Goal: Transaction & Acquisition: Purchase product/service

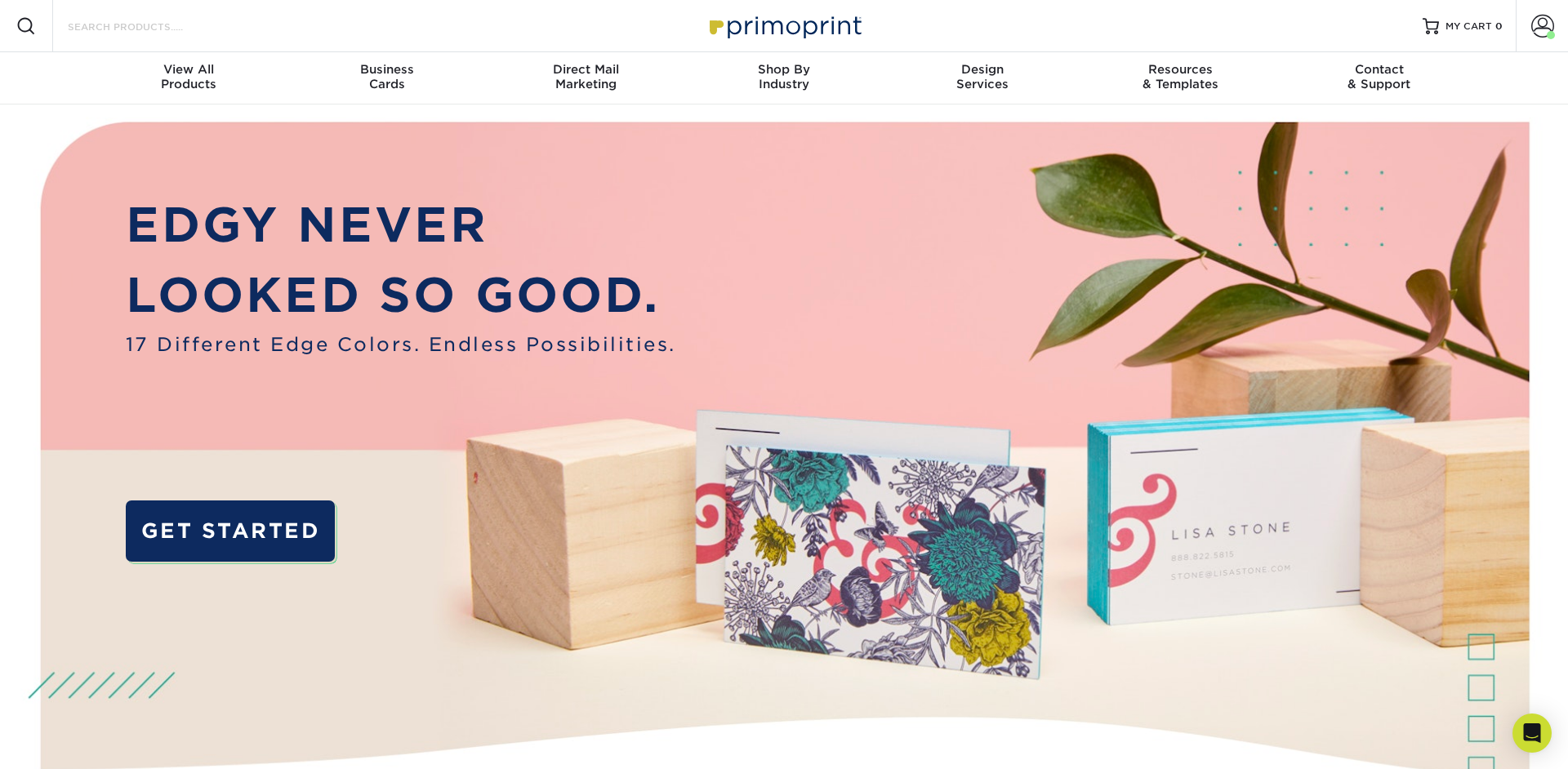
click at [153, 31] on input "Search Products" at bounding box center [146, 26] width 159 height 19
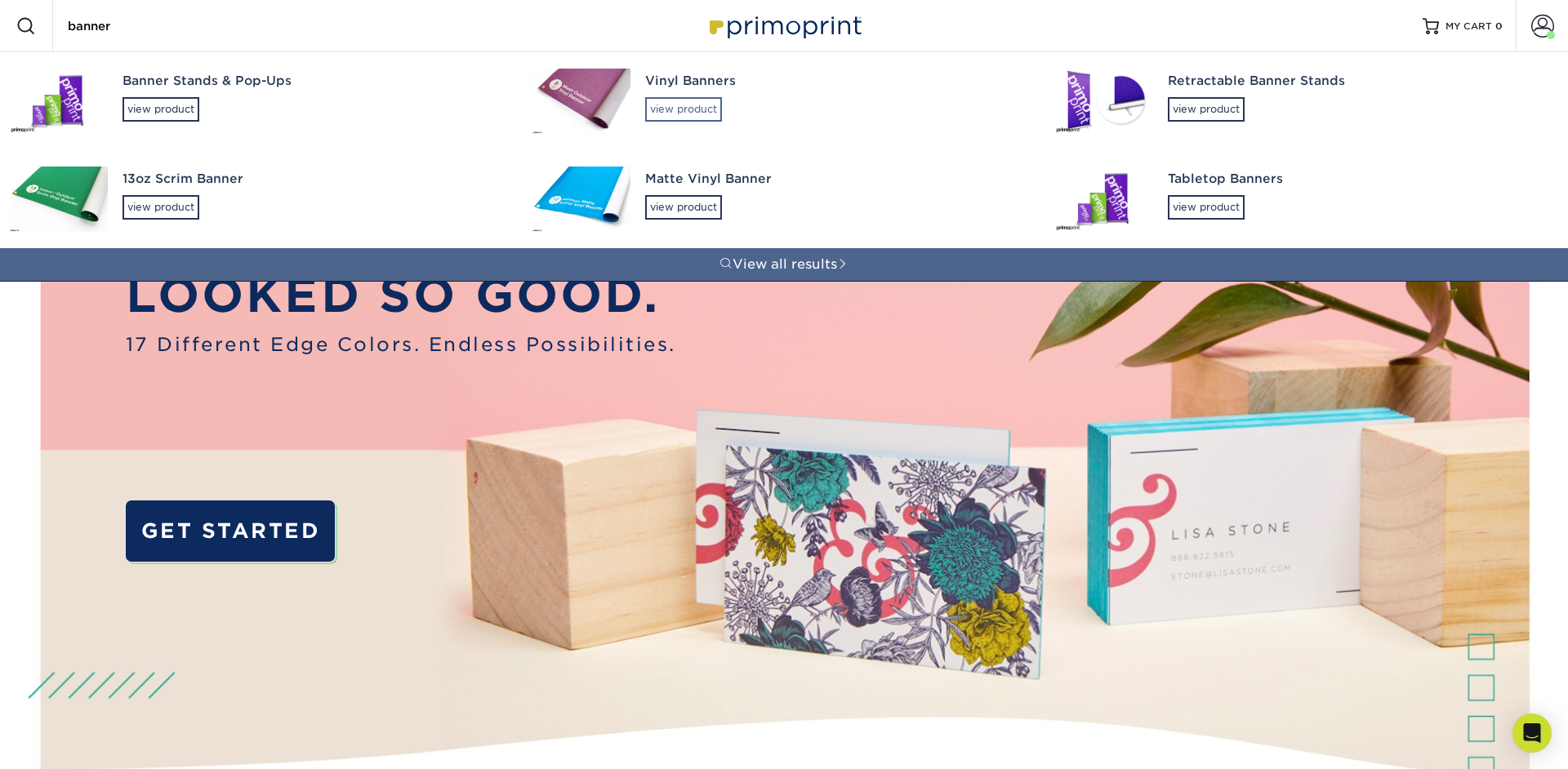
type input "banner"
click at [666, 113] on div "view product" at bounding box center [683, 109] width 77 height 25
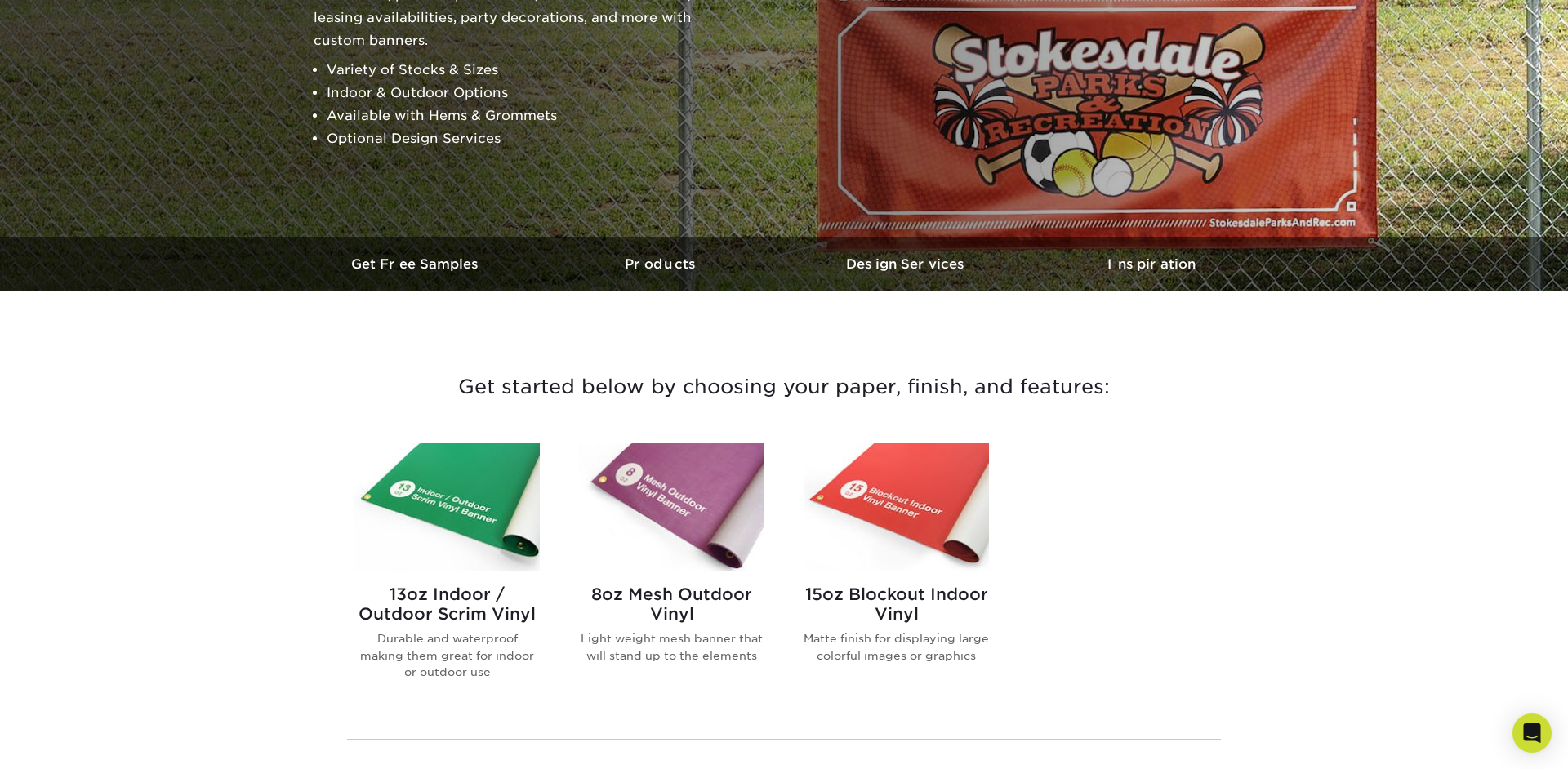
scroll to position [277, 0]
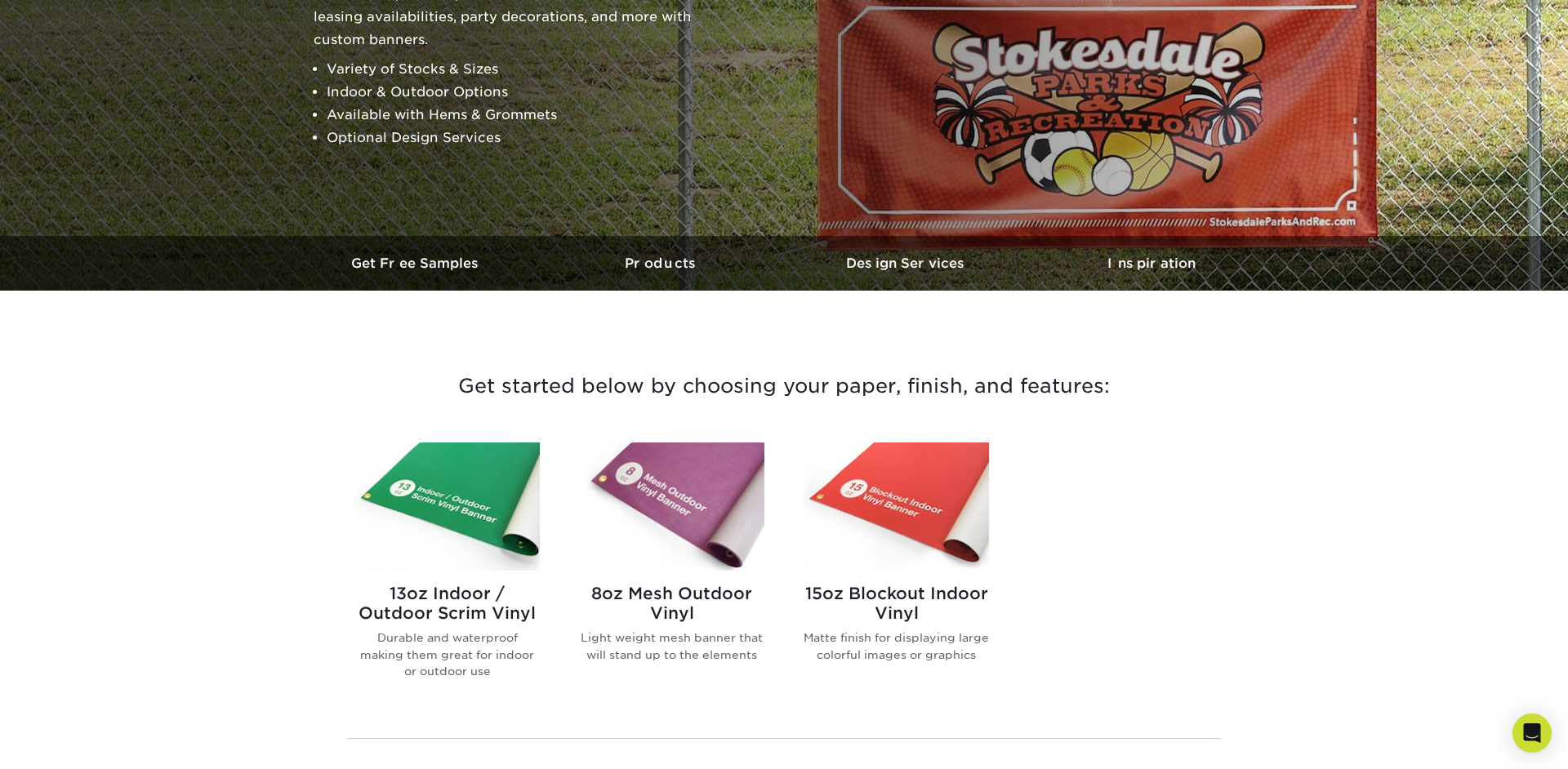
click at [936, 540] on img at bounding box center [897, 507] width 186 height 128
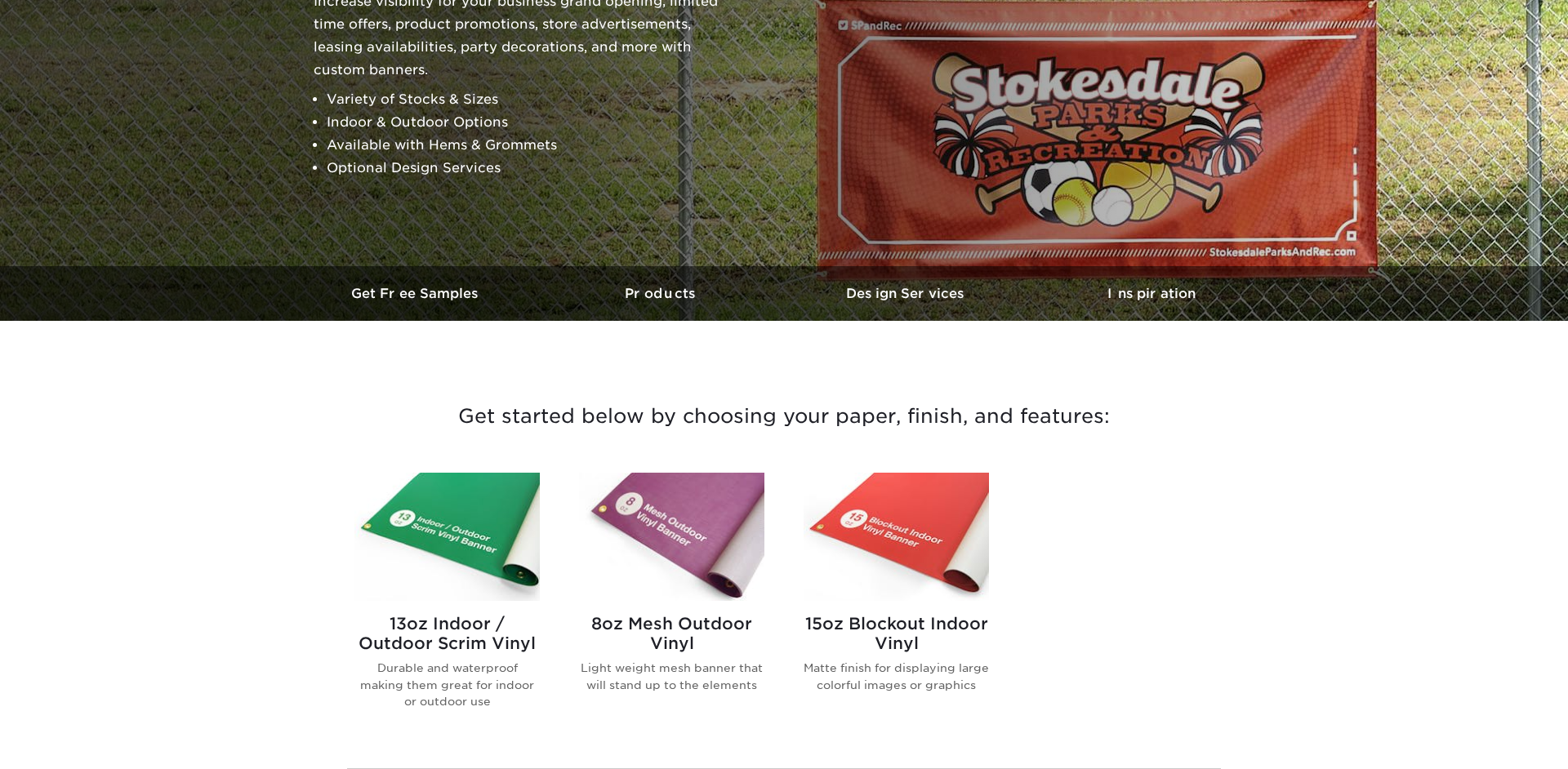
scroll to position [286, 0]
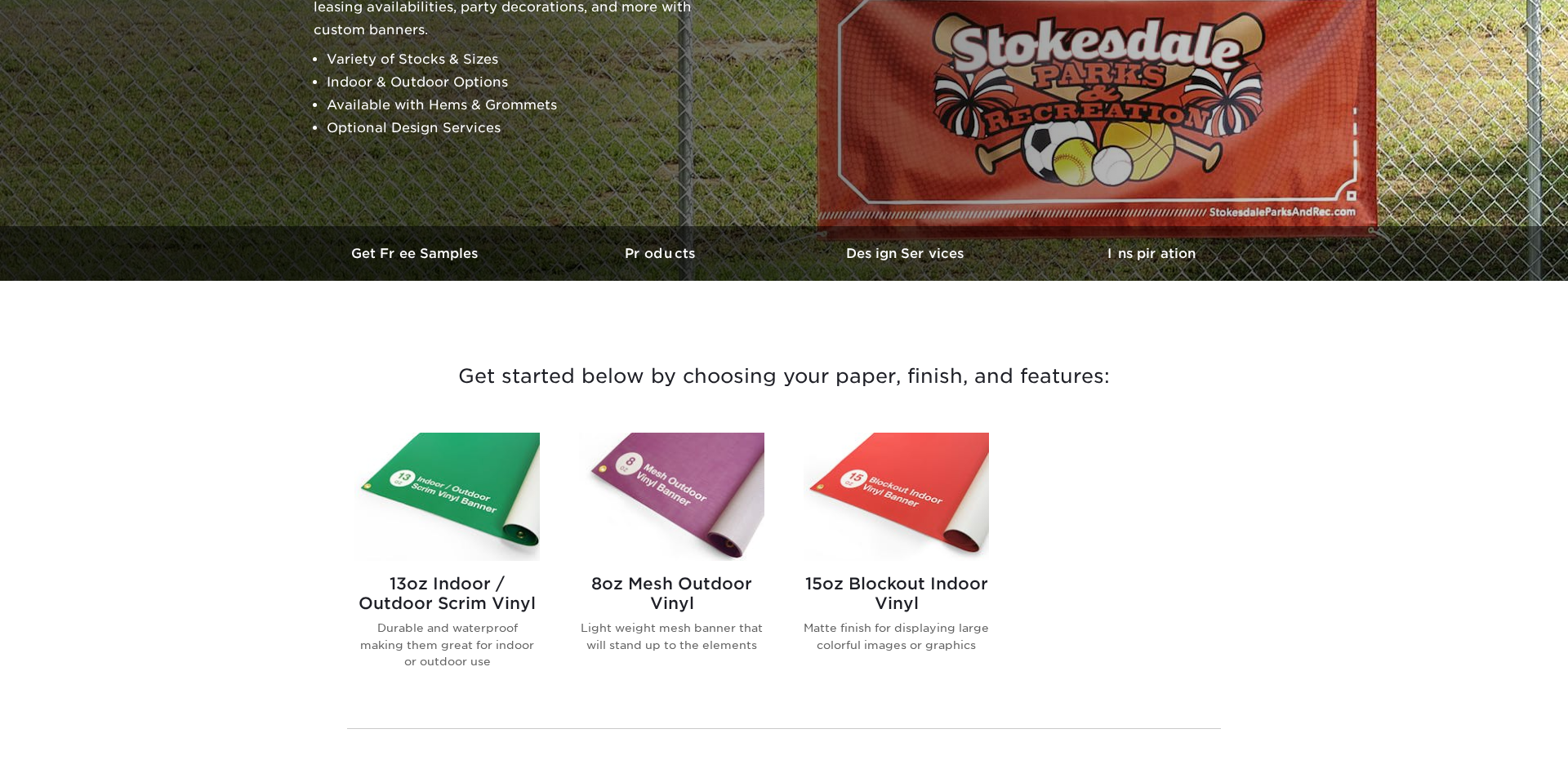
click at [487, 501] on img at bounding box center [447, 497] width 186 height 128
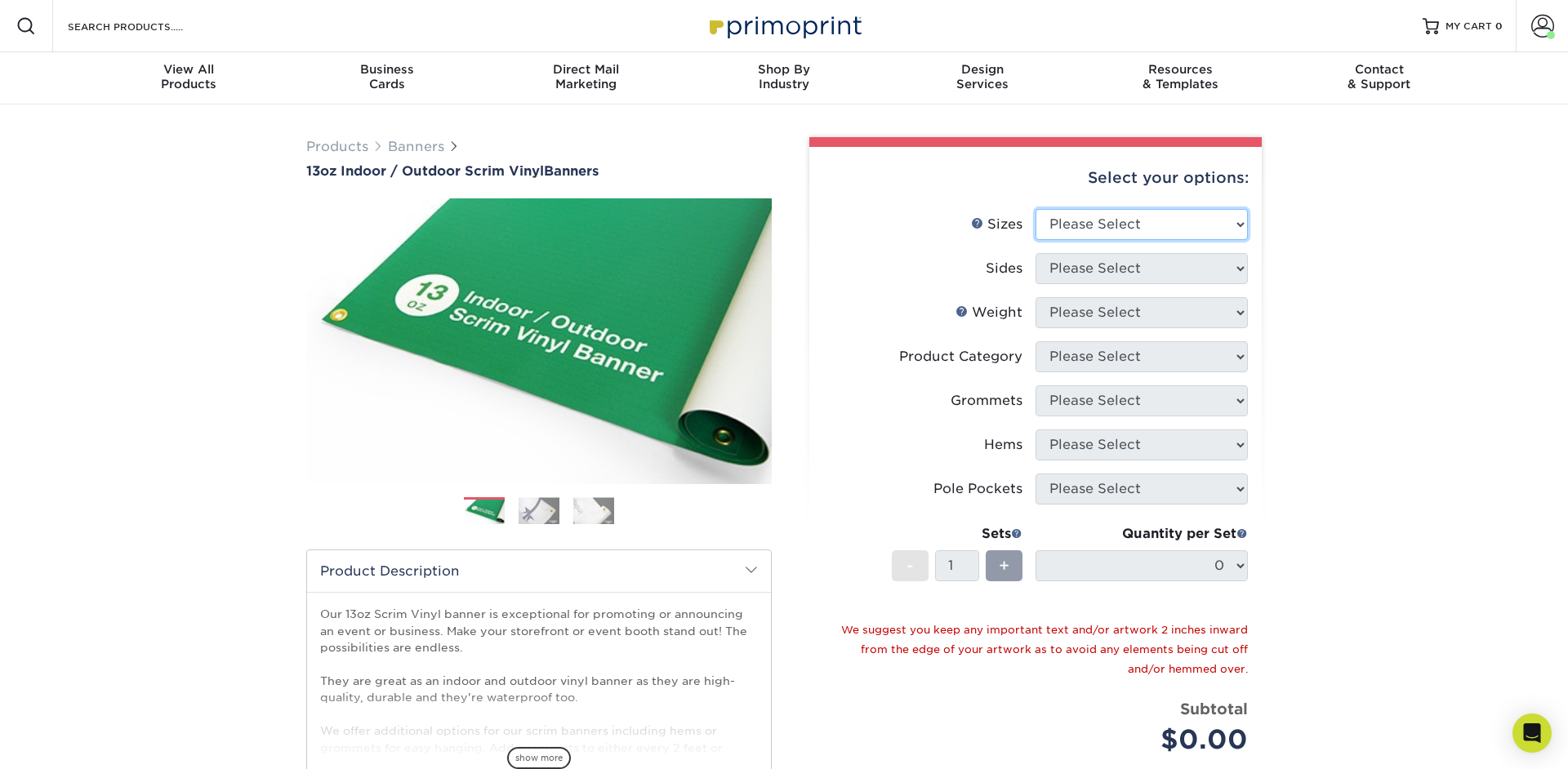
select select "48.00x96.00"
click option "48" x 96"" at bounding box center [0, 0] width 0 height 0
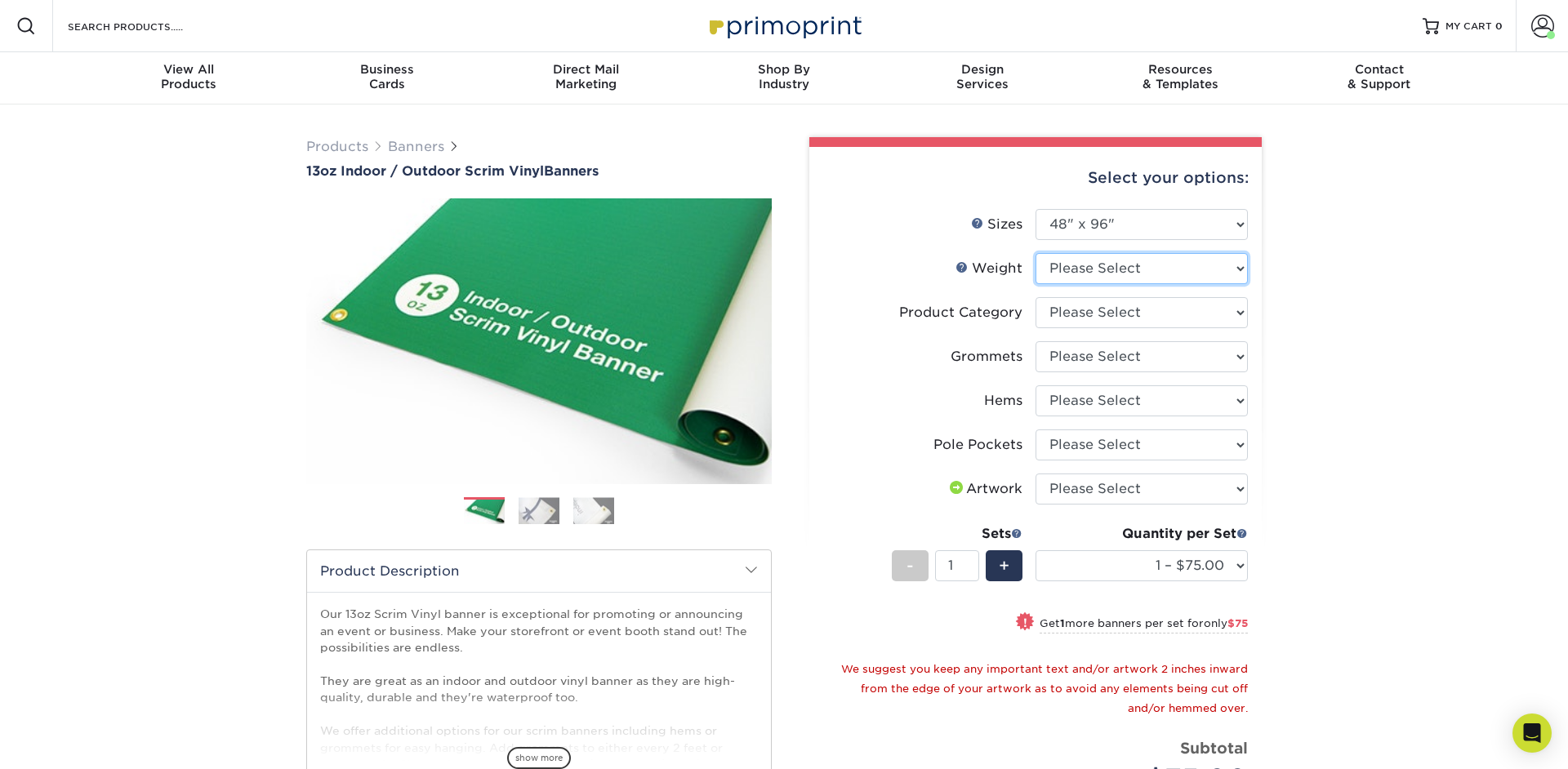
select select "13OZ"
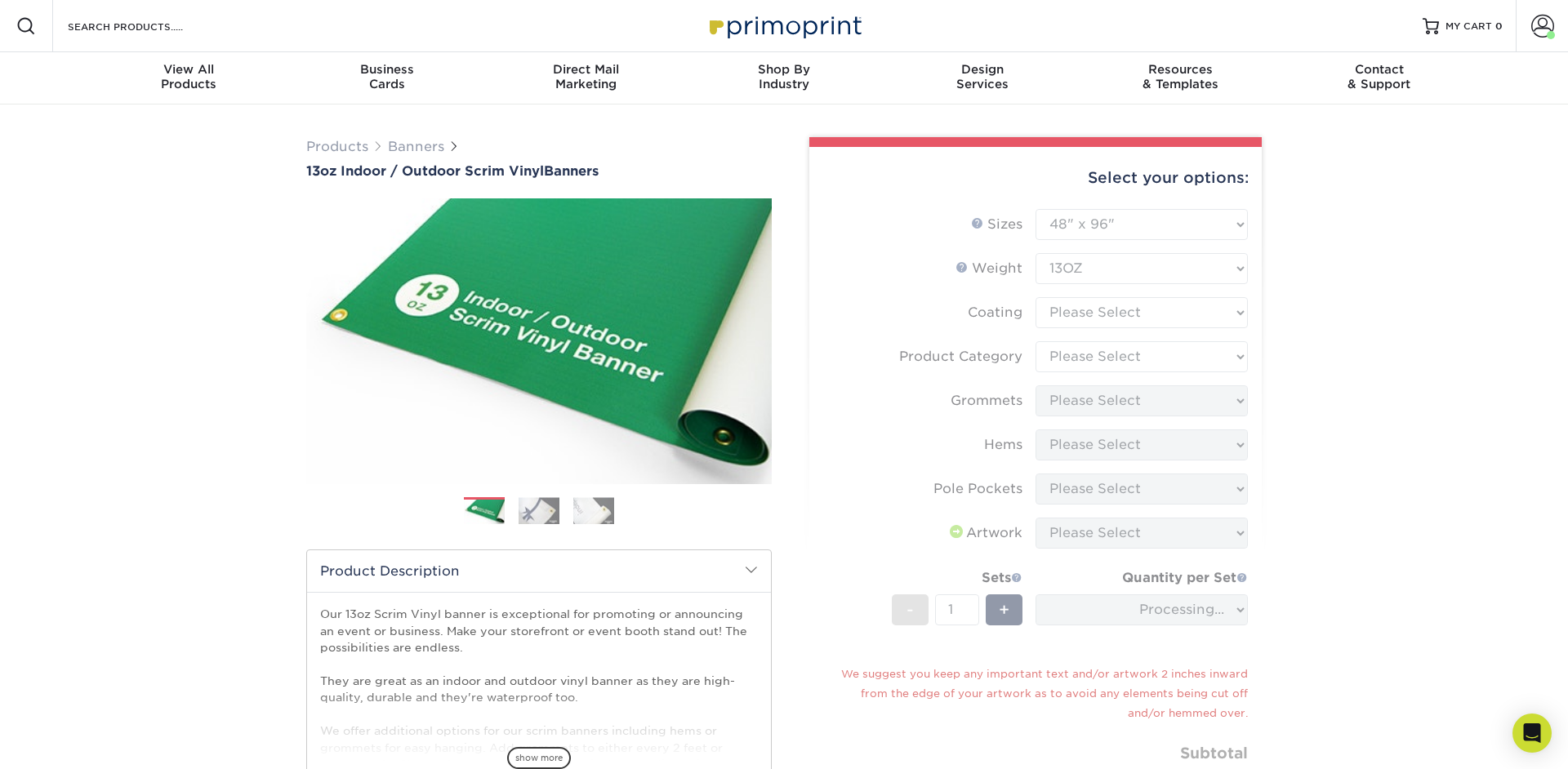
click at [1221, 307] on form "Sizes Help Sizes Please Select 24" x 36" 24" x 48" 36" x 48" 36" x 60" 36" x 72…" at bounding box center [1034, 523] width 426 height 628
click at [1231, 314] on form "Sizes Help Sizes Please Select 24" x 36" 24" x 48" 36" x 48" 36" x 60" 36" x 72…" at bounding box center [1034, 523] width 426 height 628
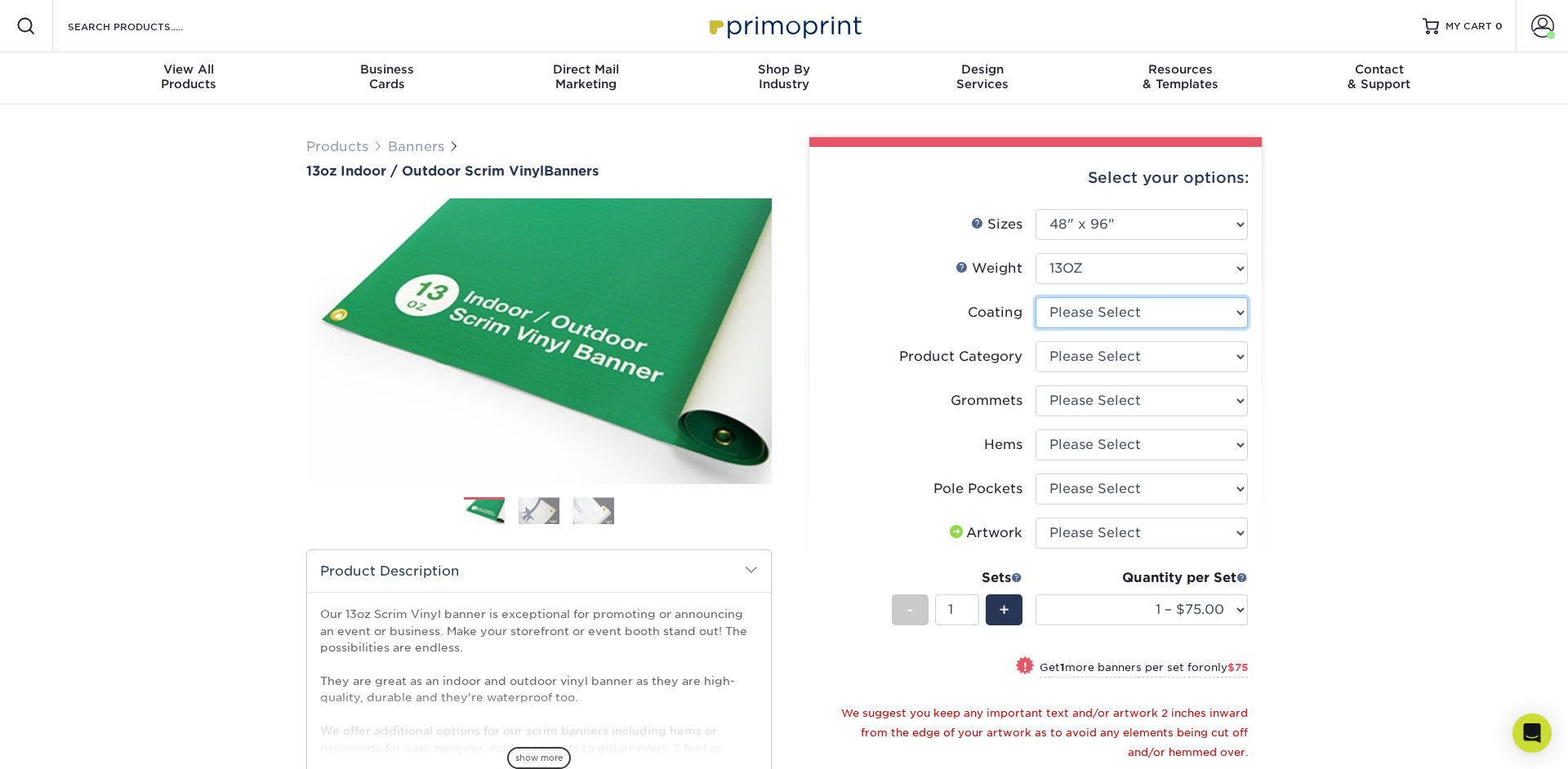
select select "3e7618de-abca-4bda-9f97-8b9129e913d8"
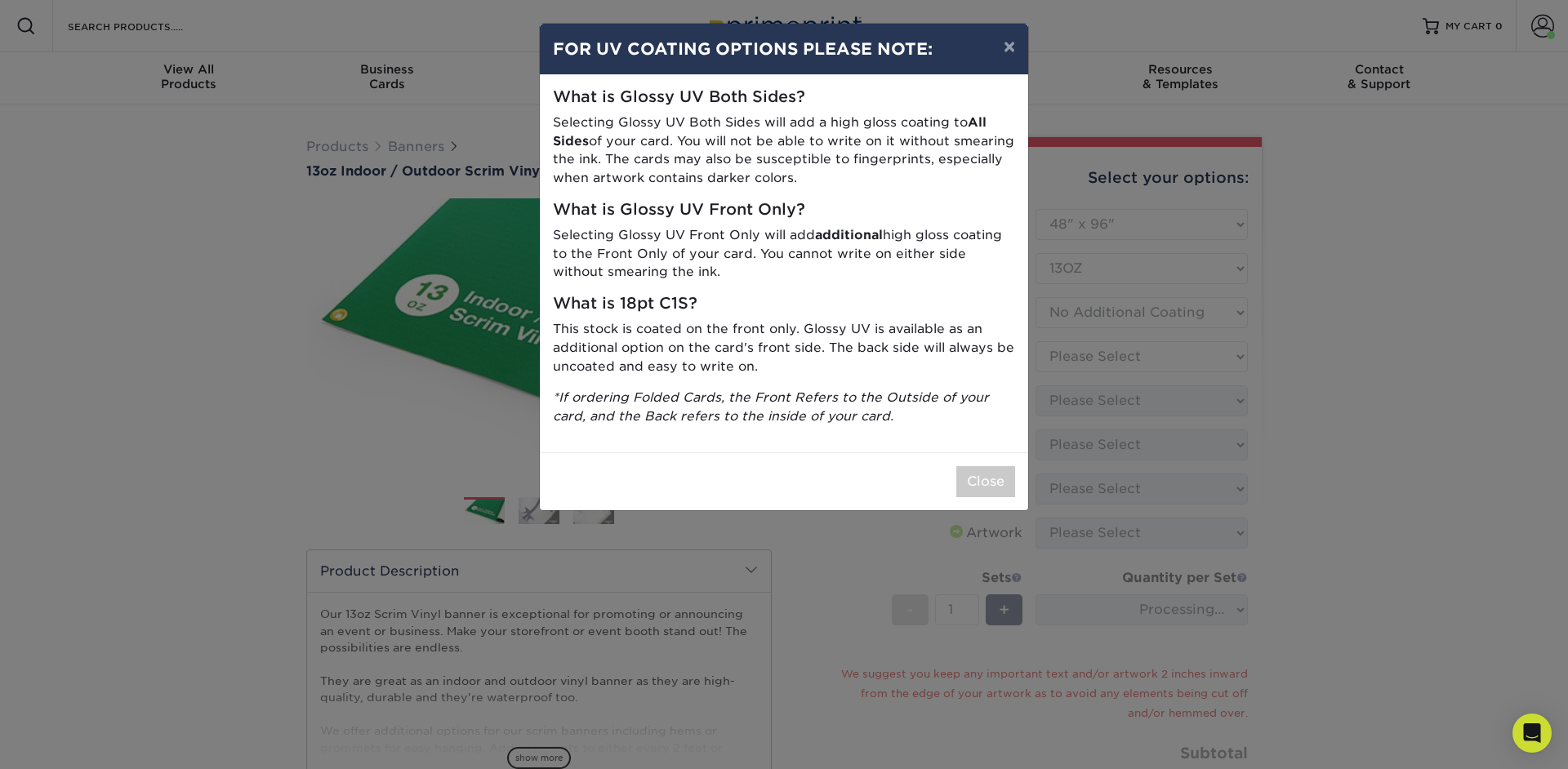
click at [1113, 346] on div "× FOR UV COATING OPTIONS PLEASE NOTE: What is Glossy UV Both Sides? Selecting G…" at bounding box center [784, 384] width 1568 height 769
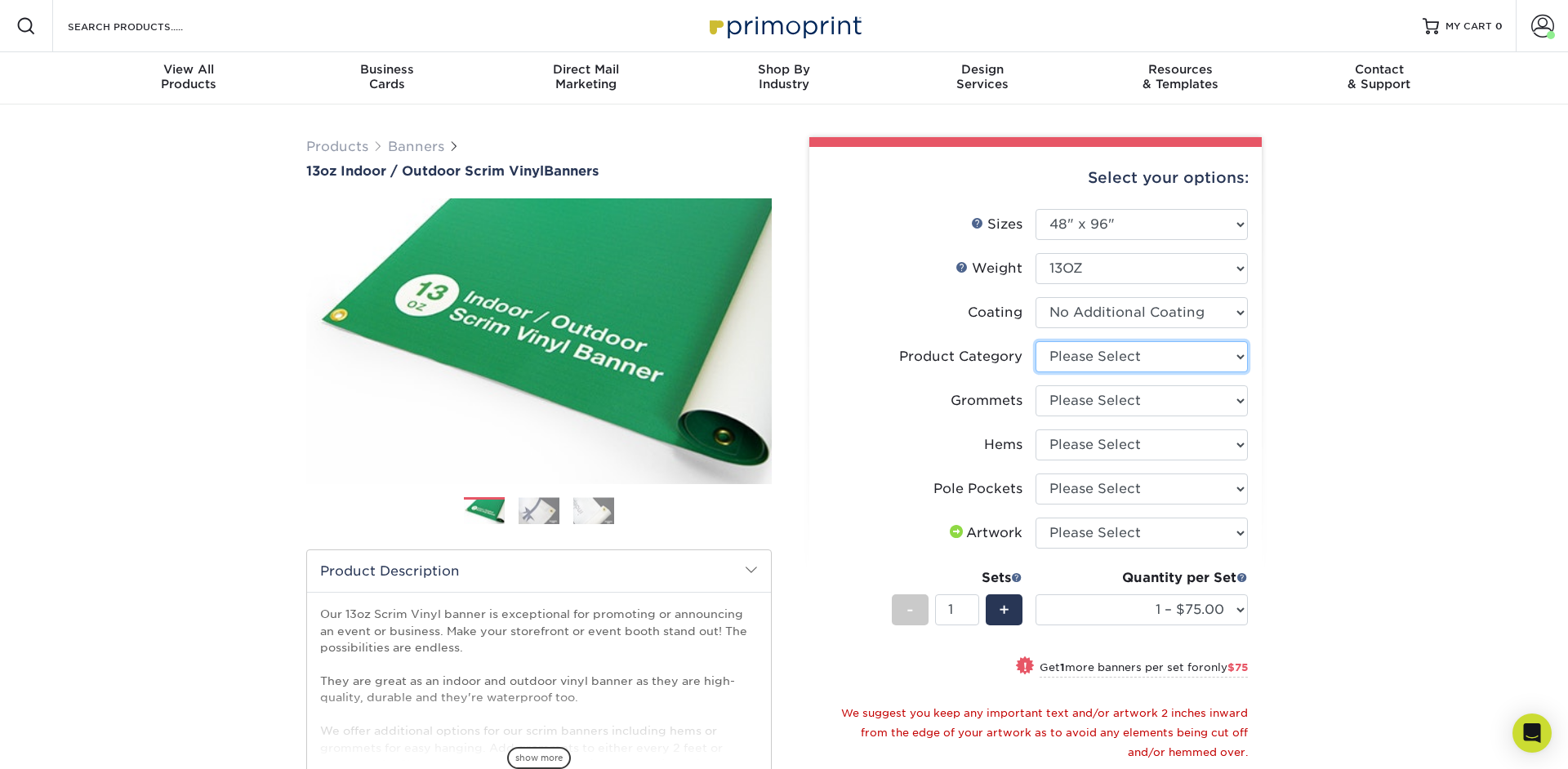
select select "bb192c35-bb20-422d-b6fe-0c7f48e5aa48"
click option "13oz Scrim Vinyl Banner - Matte" at bounding box center [0, 0] width 0 height 0
select select "ce33bba6-a87b-4293-934d-6f372bdce3e6"
click option "Yes, Grommet All 4 Corners" at bounding box center [0, 0] width 0 height 0
select select "799b34bf-ff99-4291-b254-51157b744628"
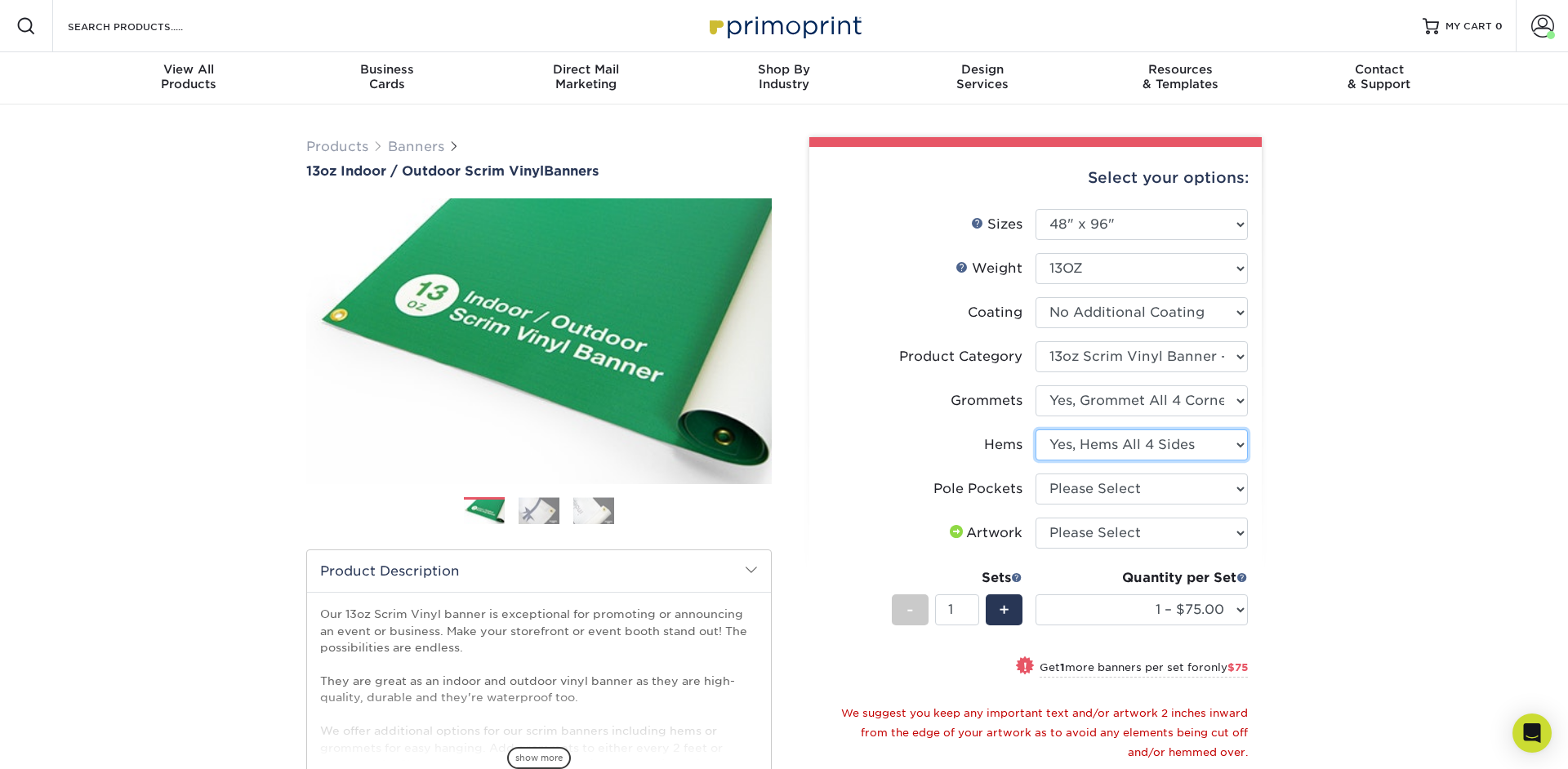
click option "Yes, Hems All 4 Sides" at bounding box center [0, 0] width 0 height 0
select select "462c5fe9-21e9-49a0-afb4-1c6e8664fe13"
click option "No Pole Pockets" at bounding box center [0, 0] width 0 height 0
click at [1322, 512] on div "Products Banners 13oz Indoor / Outdoor Scrim Vinyl Banners Previous Next" at bounding box center [784, 595] width 1568 height 981
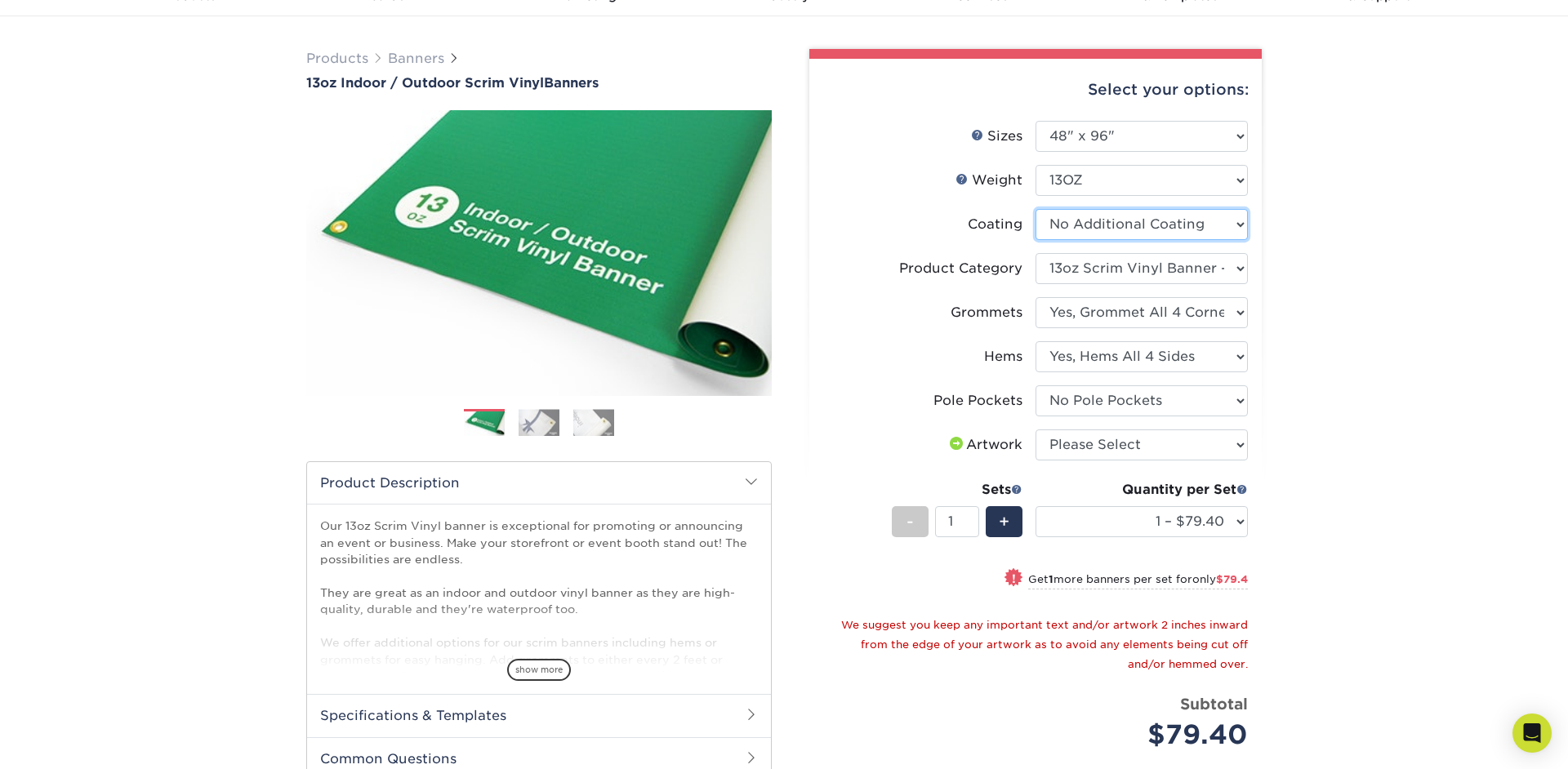
scroll to position [86, 0]
